Goal: Task Accomplishment & Management: Use online tool/utility

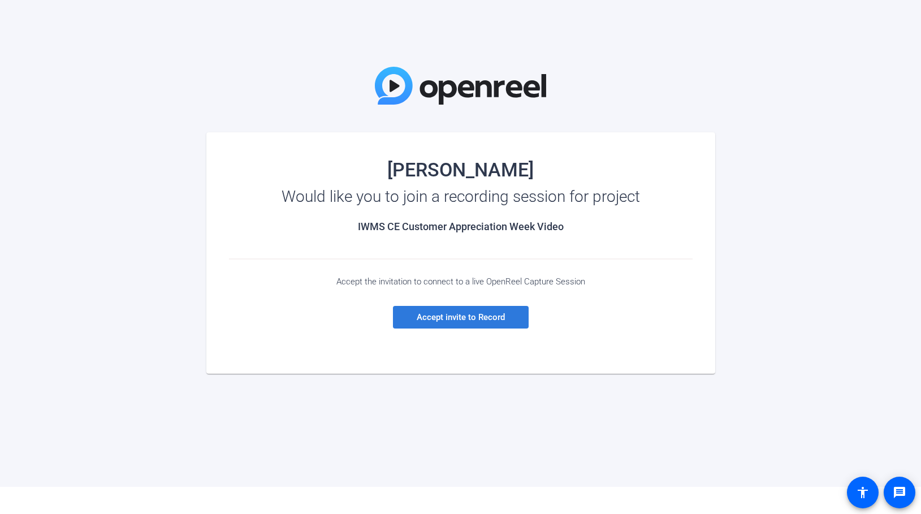
click at [488, 315] on span "Accept invite to Record" at bounding box center [461, 317] width 88 height 10
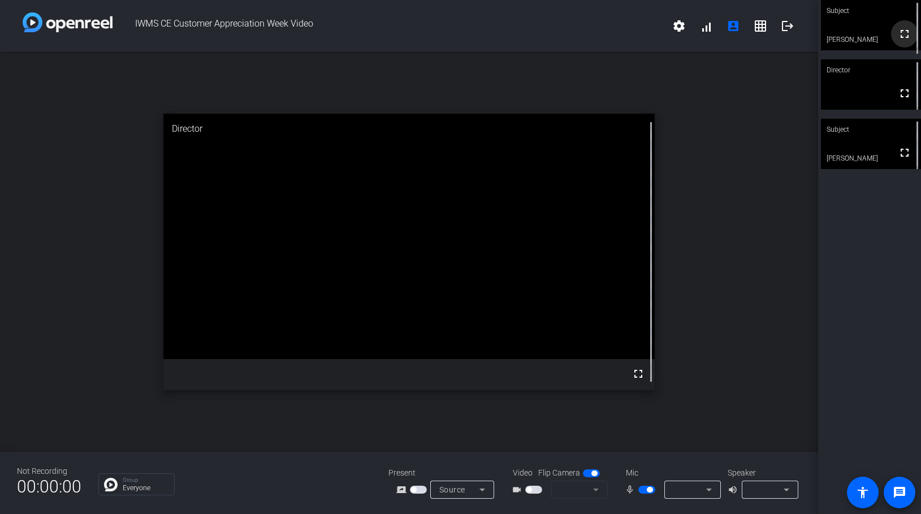
click at [898, 37] on mat-icon "fullscreen" at bounding box center [905, 34] width 14 height 14
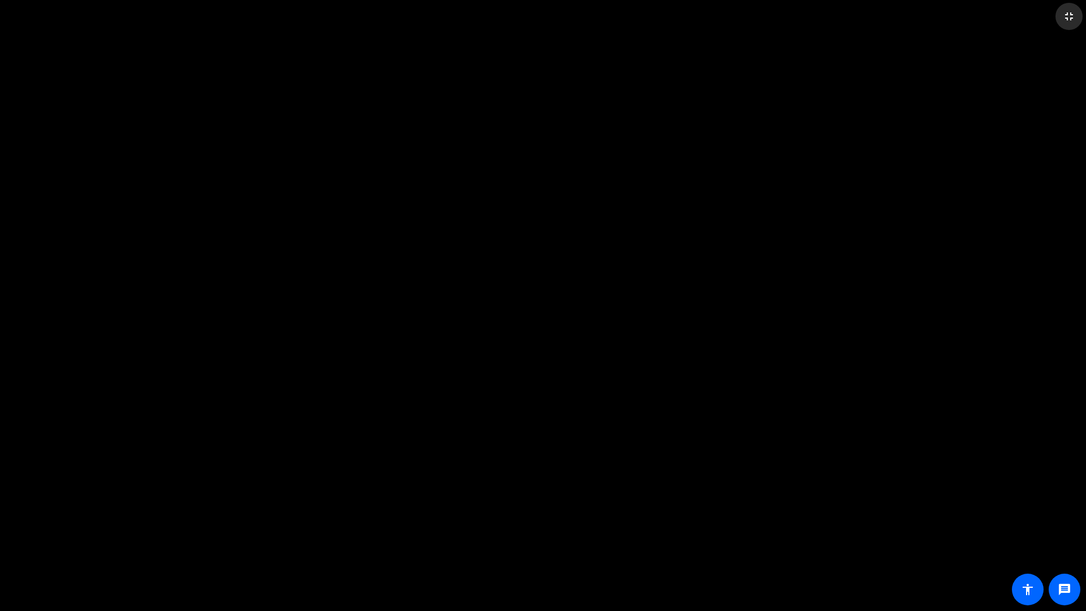
click at [921, 15] on mat-icon "fullscreen_exit" at bounding box center [1069, 17] width 14 height 14
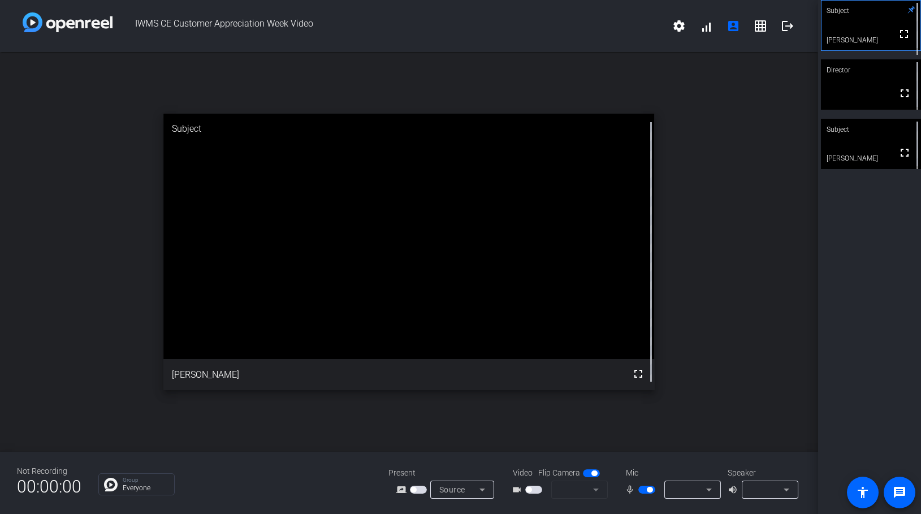
drag, startPoint x: 891, startPoint y: 27, endPoint x: 527, endPoint y: 489, distance: 589.2
click at [527, 489] on span "button" at bounding box center [529, 490] width 6 height 6
click at [558, 495] on mat-form-field at bounding box center [579, 490] width 57 height 18
click at [597, 490] on mat-form-field at bounding box center [579, 490] width 57 height 18
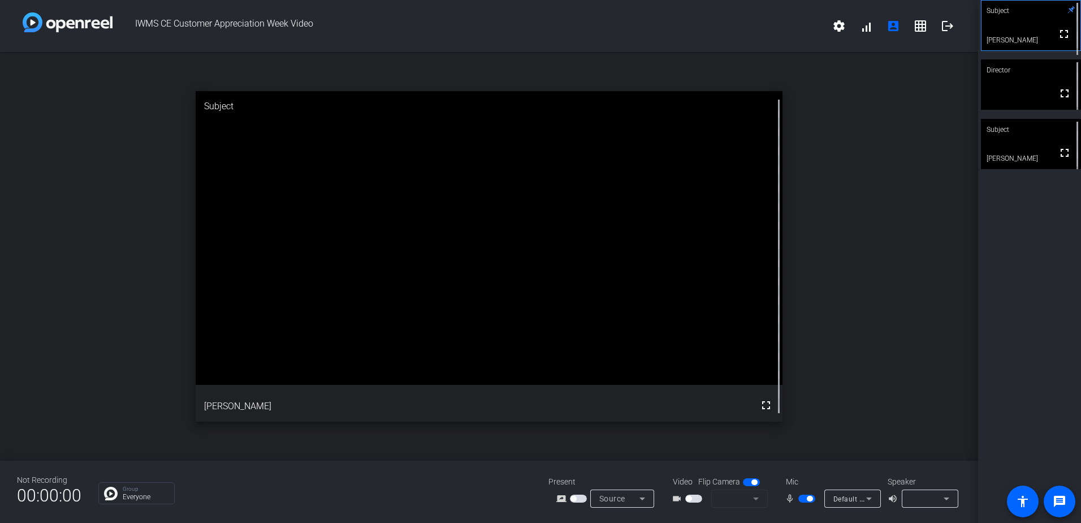
click at [842, 270] on div "open_in_new Subject fullscreen [PERSON_NAME]" at bounding box center [489, 256] width 979 height 408
click at [836, 23] on mat-icon "settings" at bounding box center [840, 26] width 14 height 14
